Goal: Navigation & Orientation: Find specific page/section

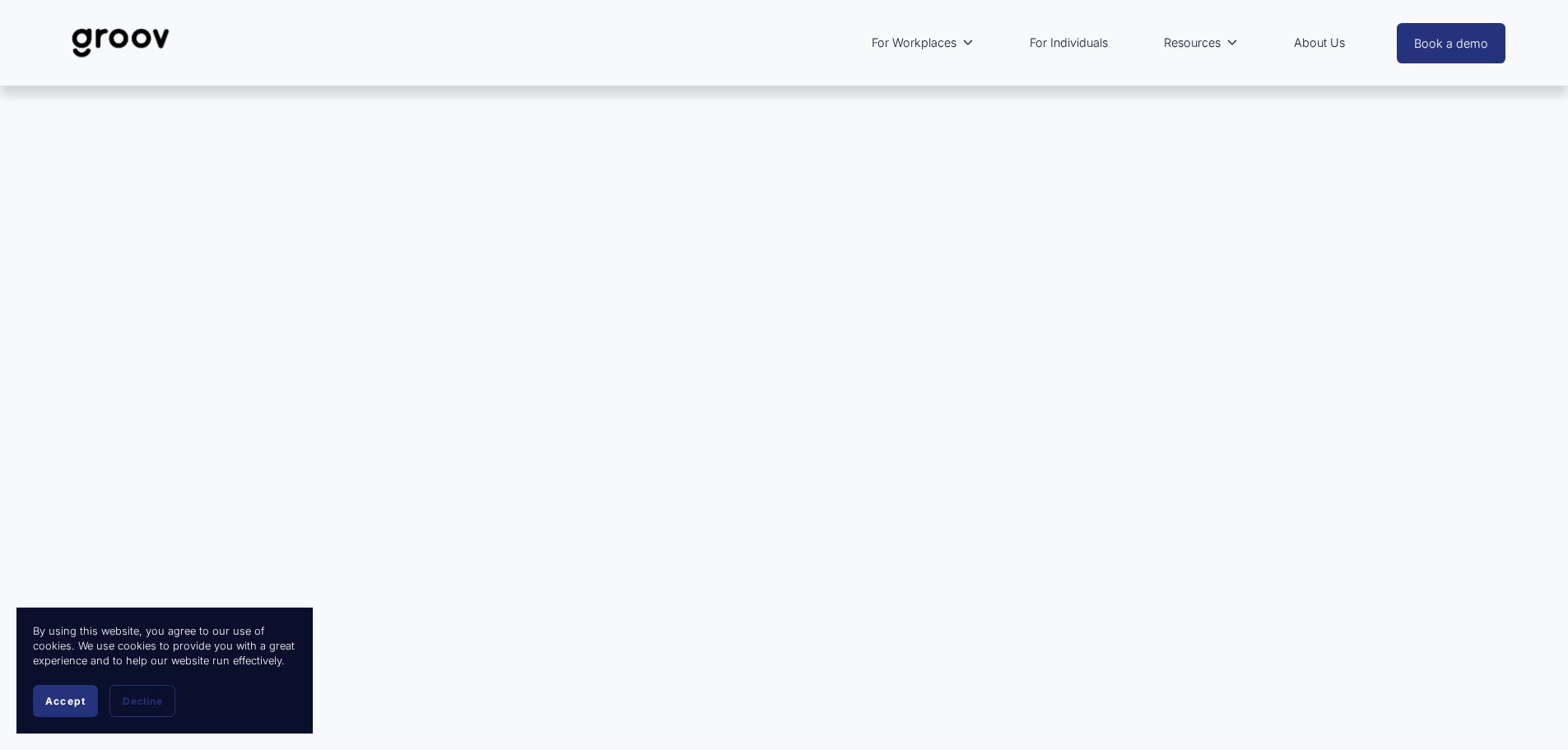
click at [60, 699] on span "Accept" at bounding box center [65, 700] width 40 height 12
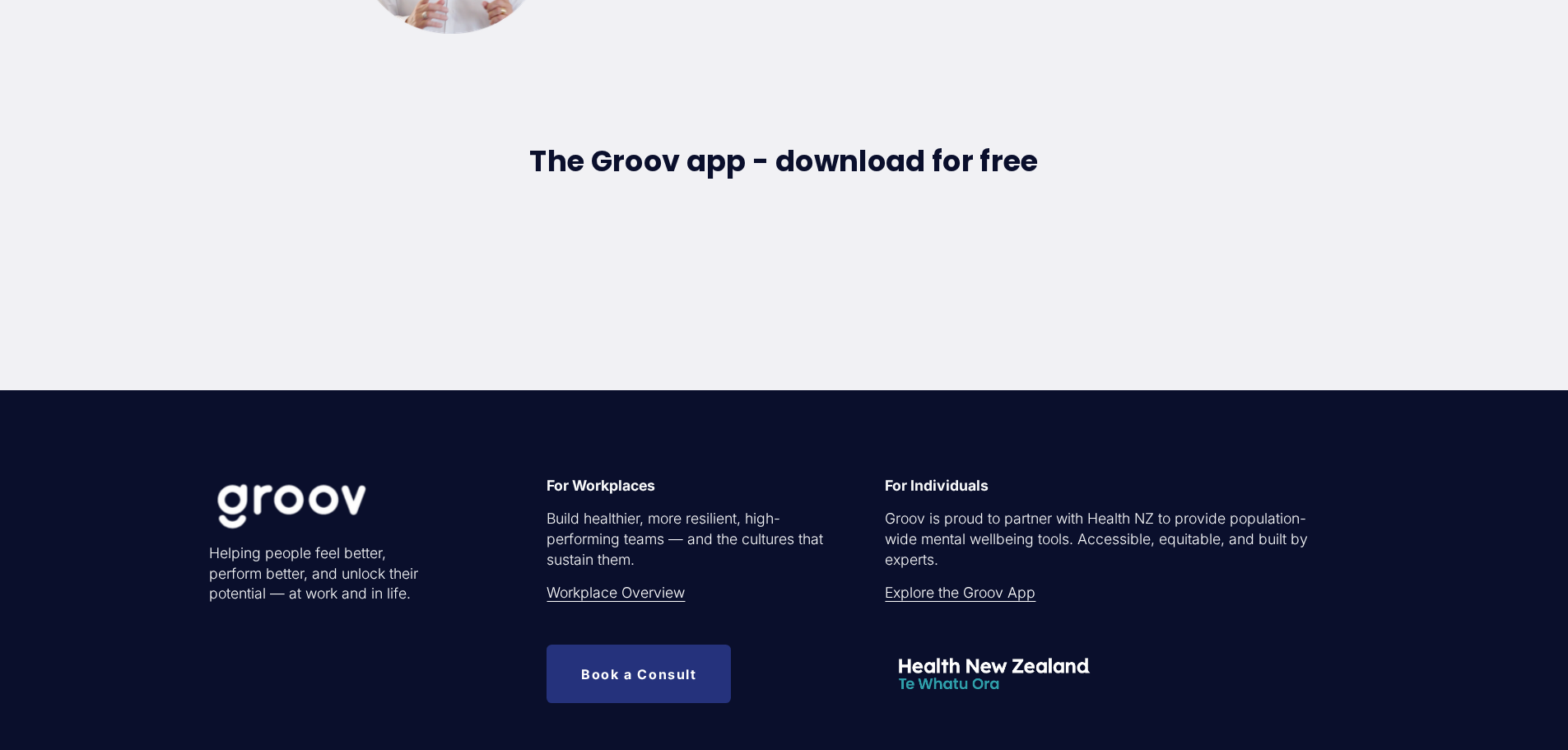
scroll to position [5186, 0]
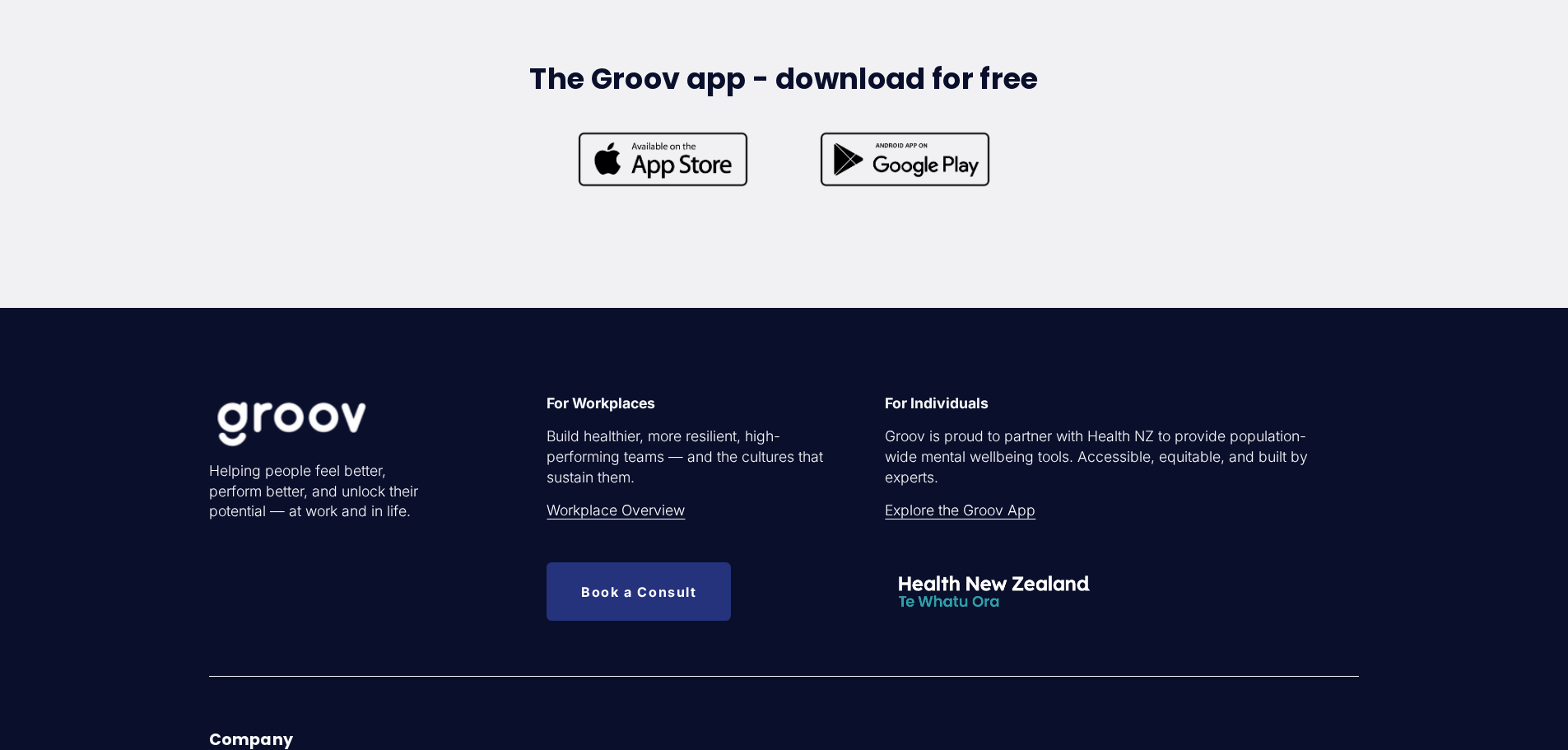
click at [1015, 520] on link "Explore the Groov App" at bounding box center [960, 510] width 151 height 20
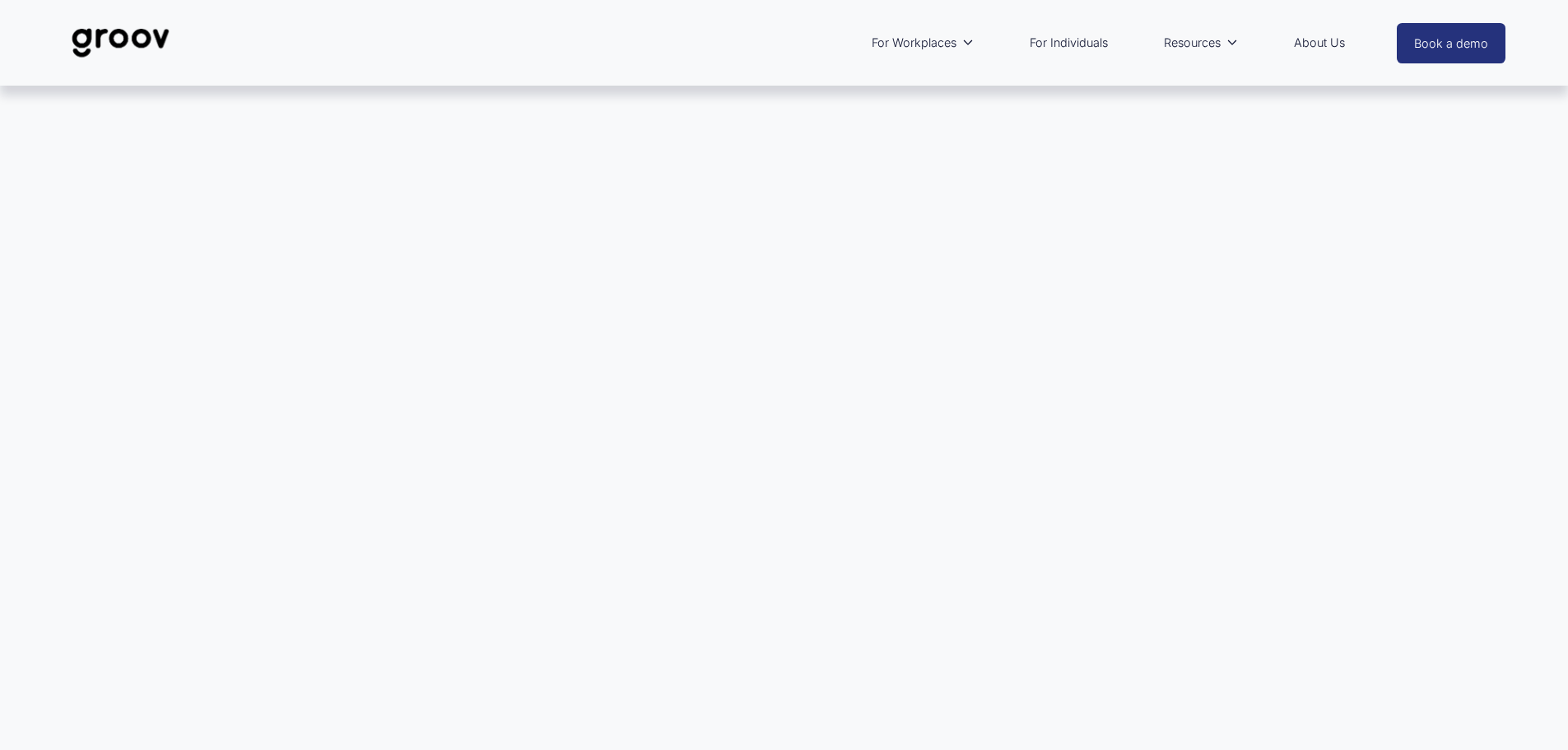
click at [1074, 45] on link "For Individuals" at bounding box center [1069, 42] width 95 height 37
click at [109, 27] on img at bounding box center [120, 42] width 116 height 55
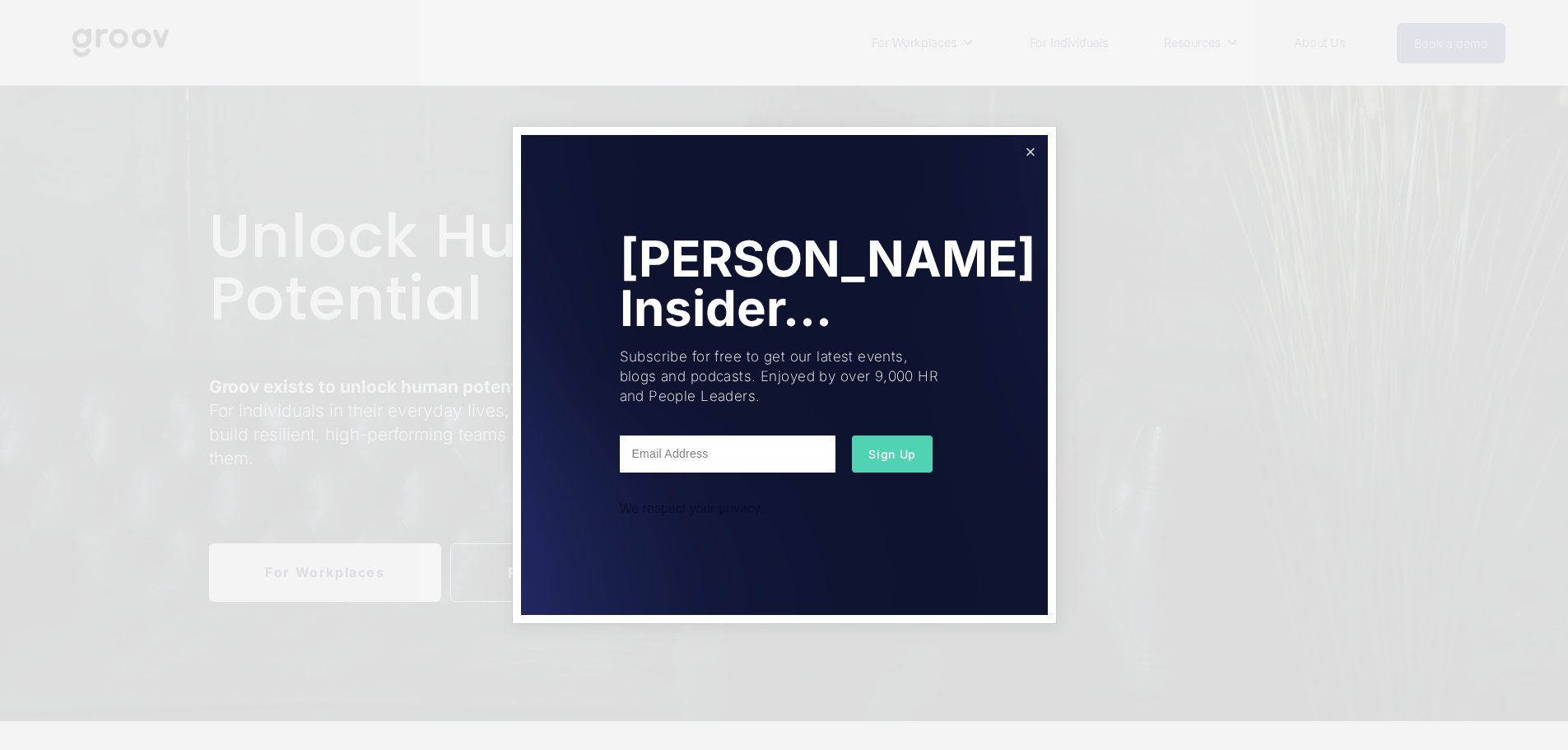
click at [1029, 153] on link "Close" at bounding box center [1030, 152] width 29 height 29
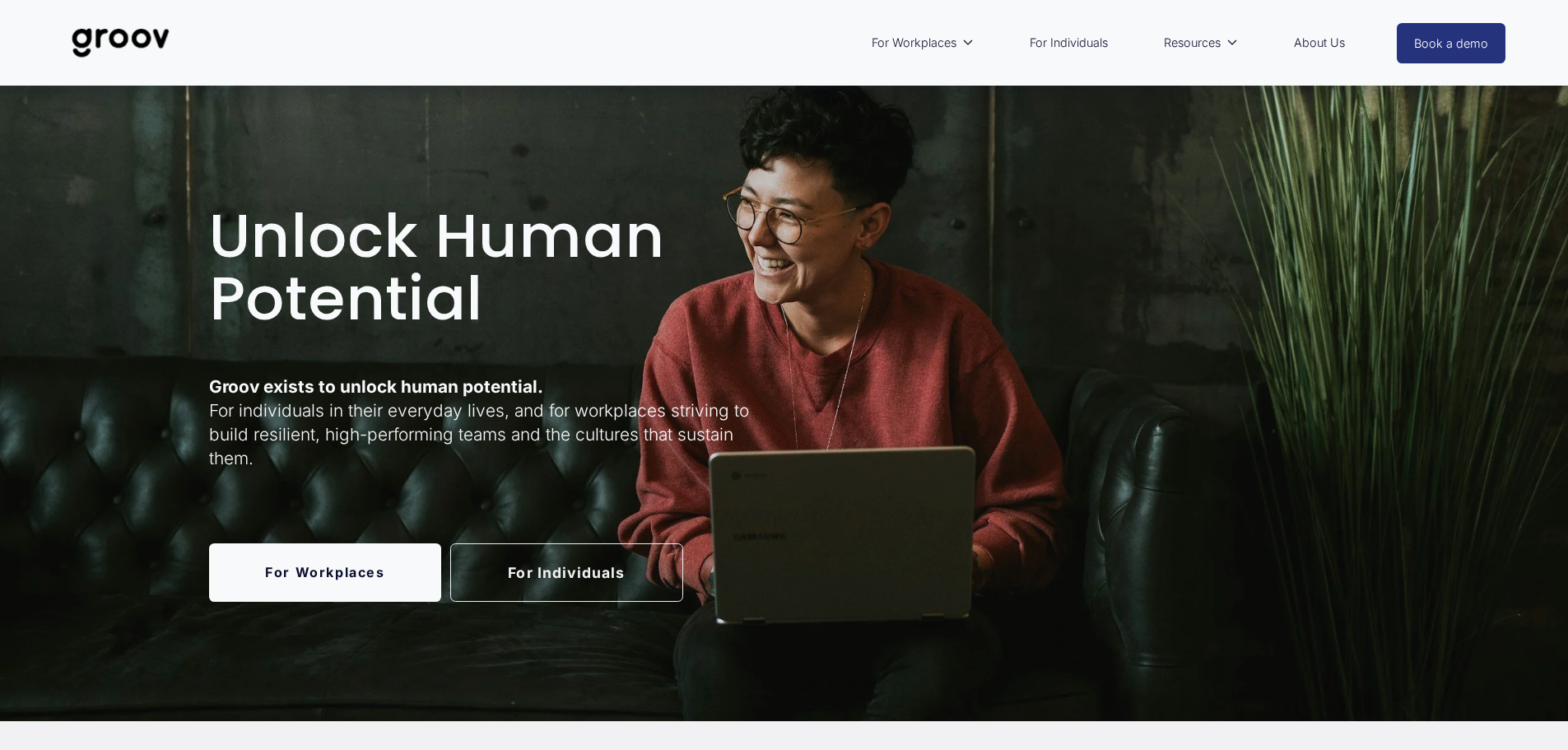
click at [1076, 49] on link "For Individuals" at bounding box center [1069, 42] width 95 height 37
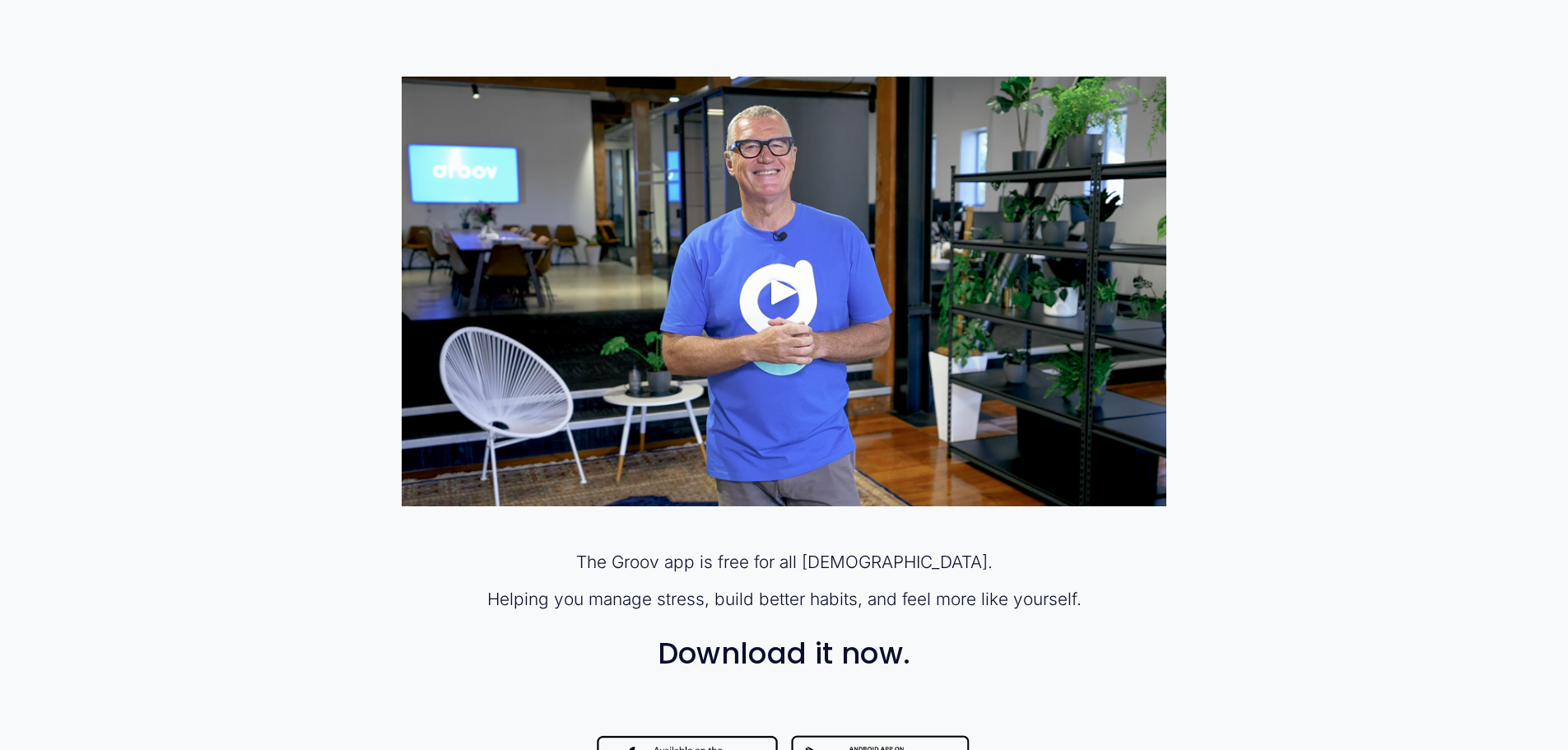
scroll to position [1235, 0]
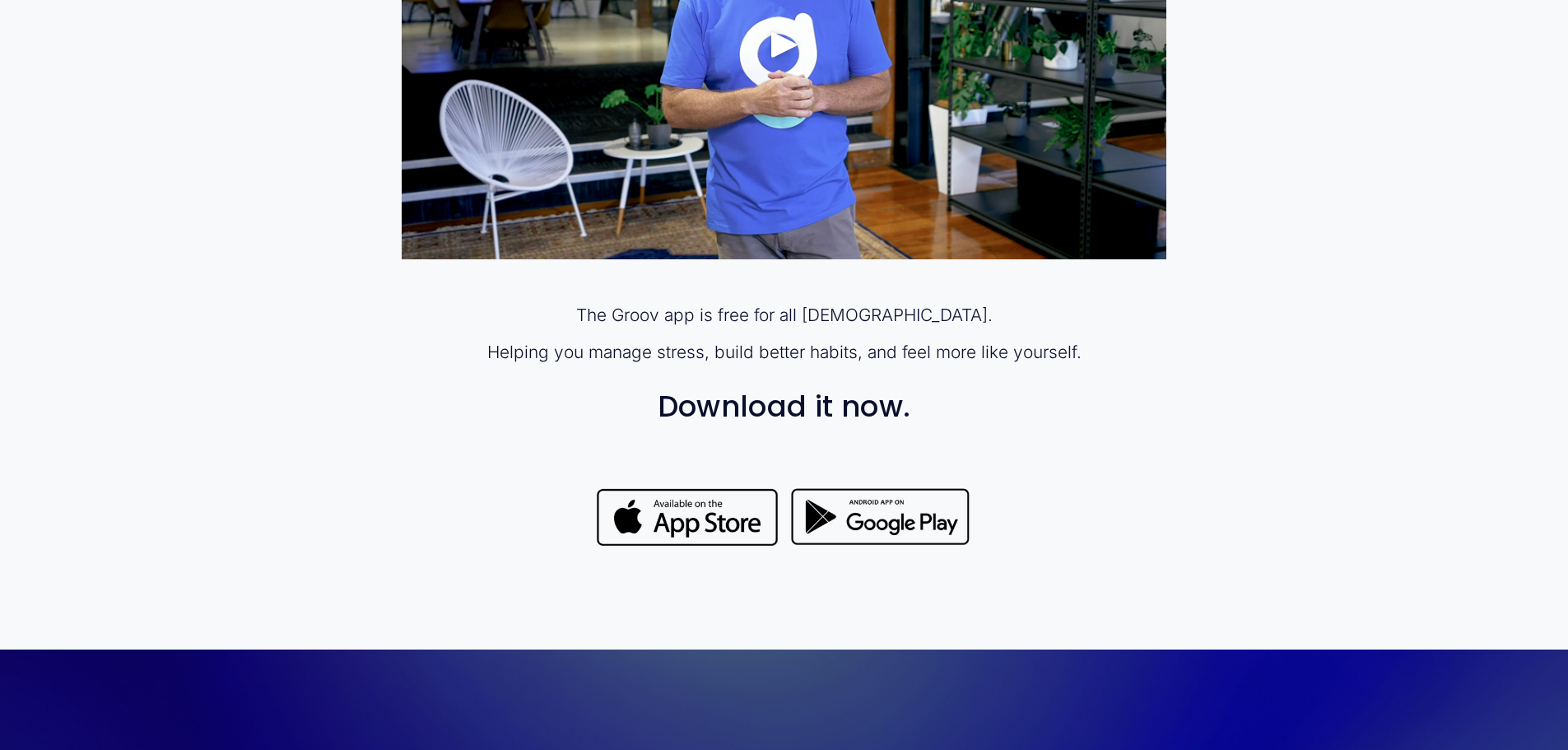
click at [715, 516] on div at bounding box center [688, 518] width 184 height 65
